Goal: Navigation & Orientation: Find specific page/section

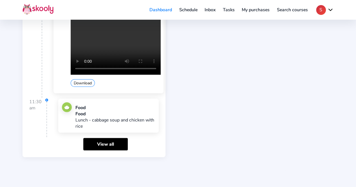
scroll to position [781, 0]
